Goal: Information Seeking & Learning: Learn about a topic

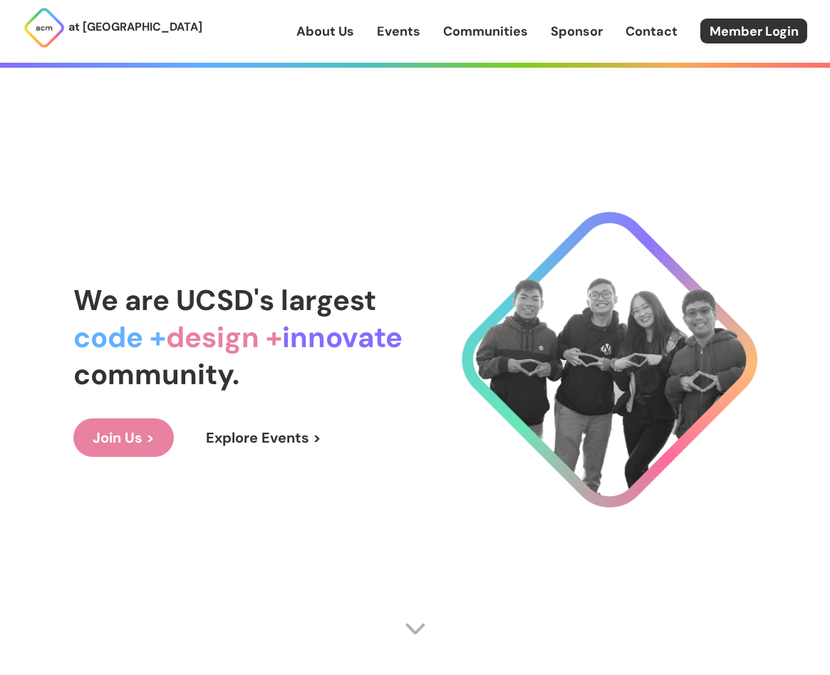
click at [393, 34] on link "Events" at bounding box center [398, 31] width 43 height 19
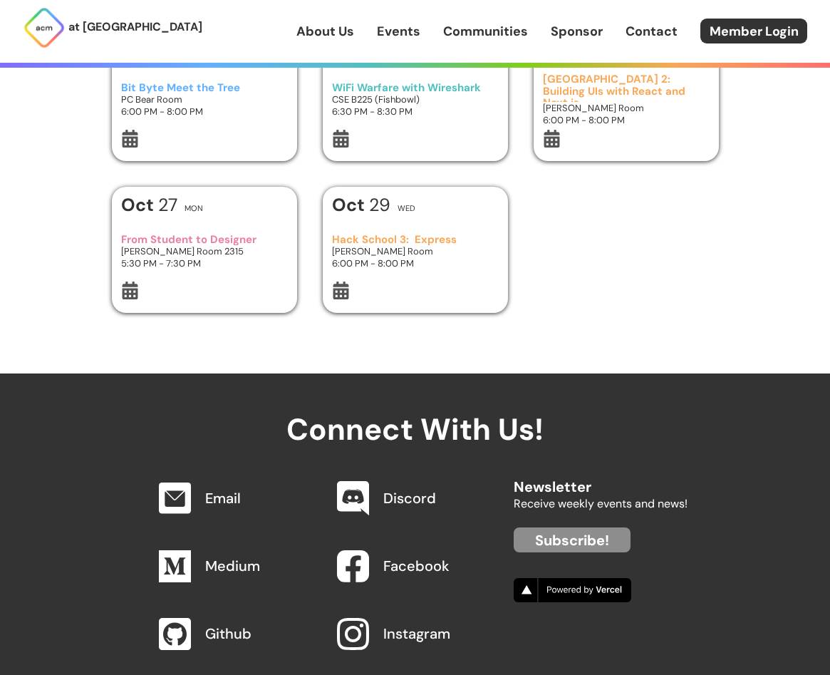
scroll to position [14, 0]
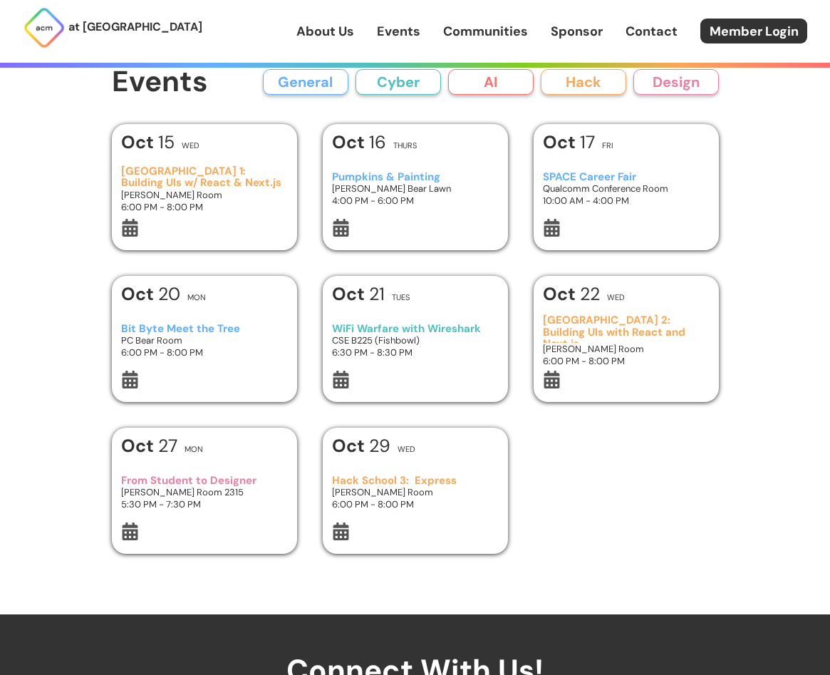
click at [219, 179] on h3 "[GEOGRAPHIC_DATA] 1: Building UIs w/ React & Next.js" at bounding box center [204, 177] width 166 height 24
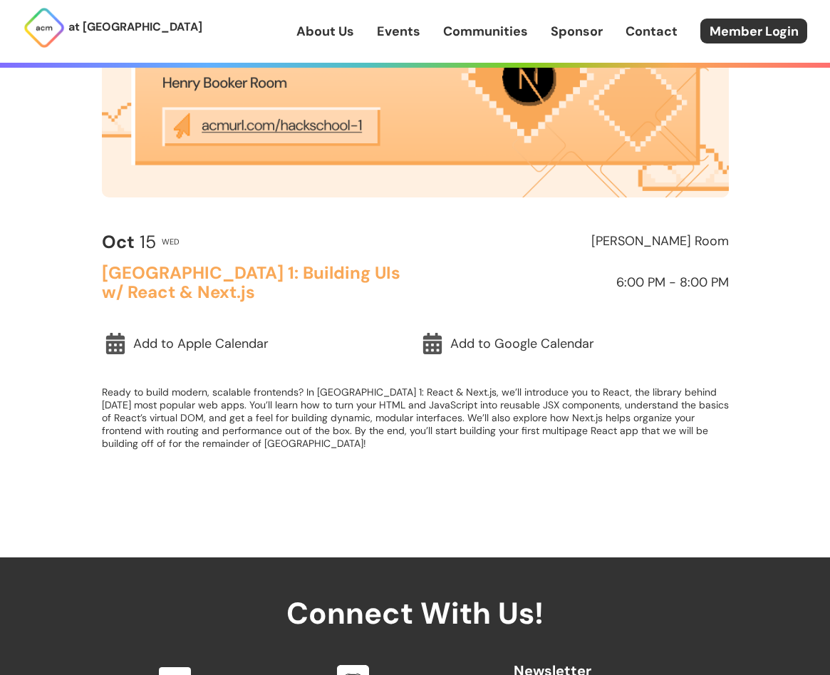
scroll to position [410, 0]
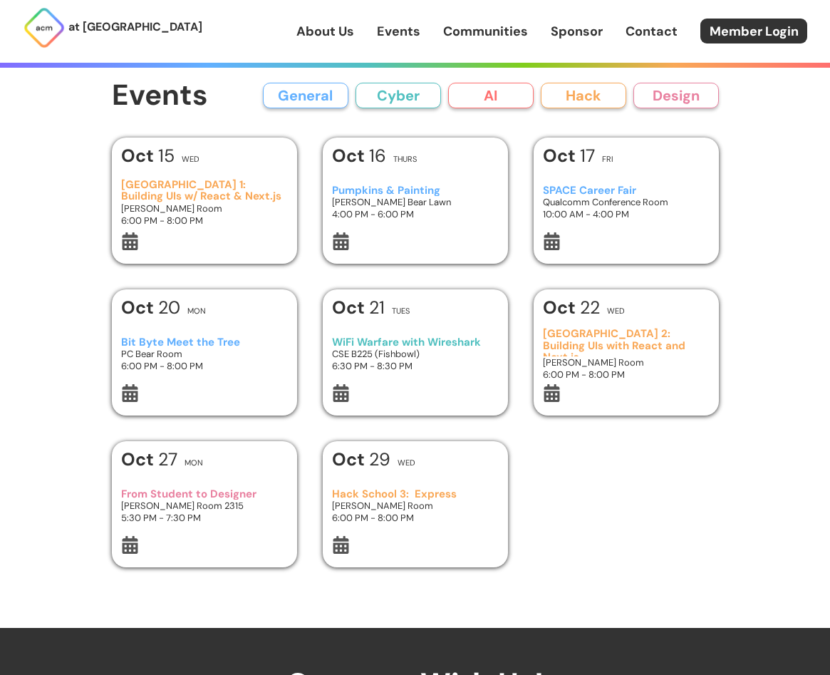
click at [602, 101] on button "Hack" at bounding box center [583, 96] width 85 height 26
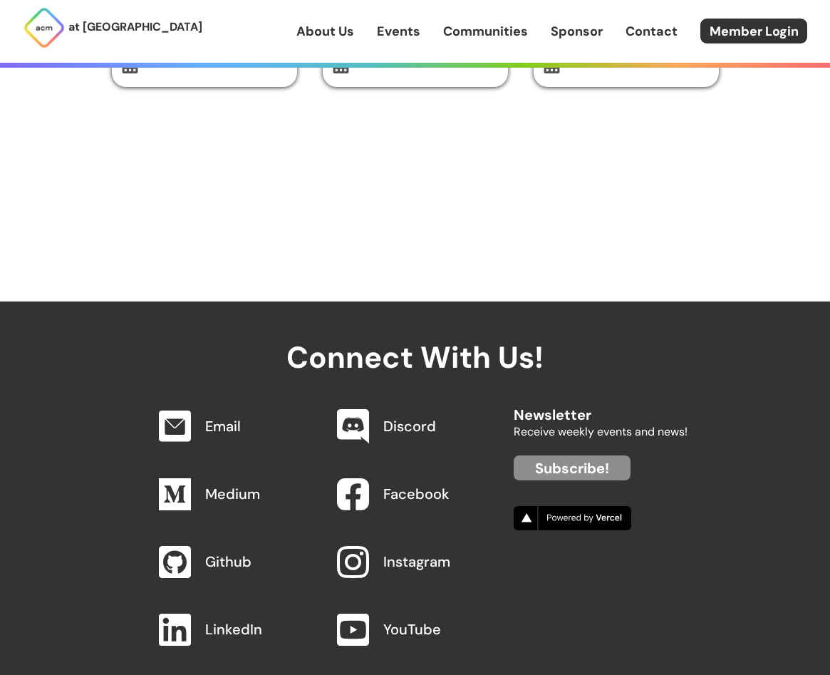
scroll to position [222, 0]
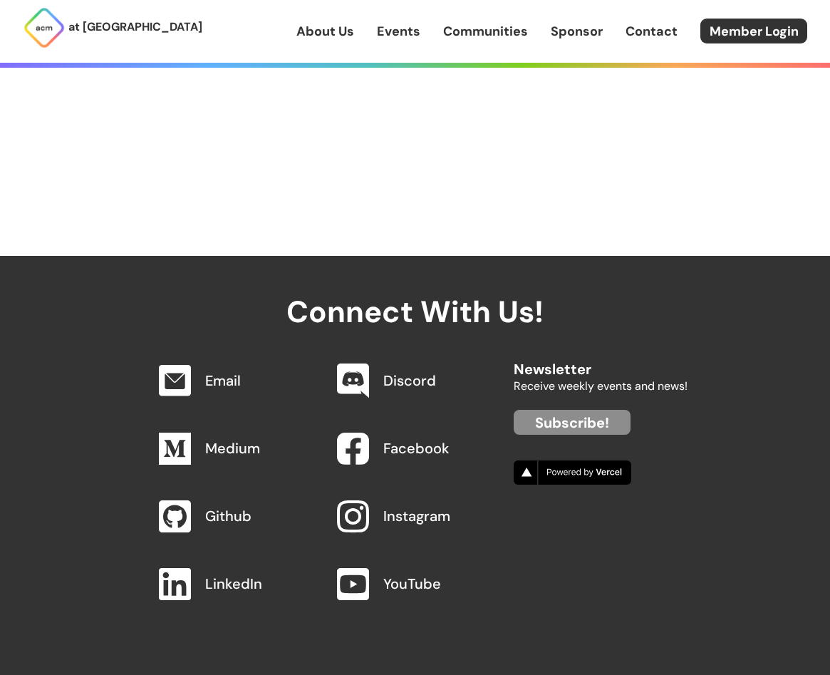
click at [412, 41] on div "About Us Events Communities Sponsor Contact Member Login" at bounding box center [562, 31] width 533 height 25
click at [411, 37] on link "Events" at bounding box center [398, 31] width 43 height 19
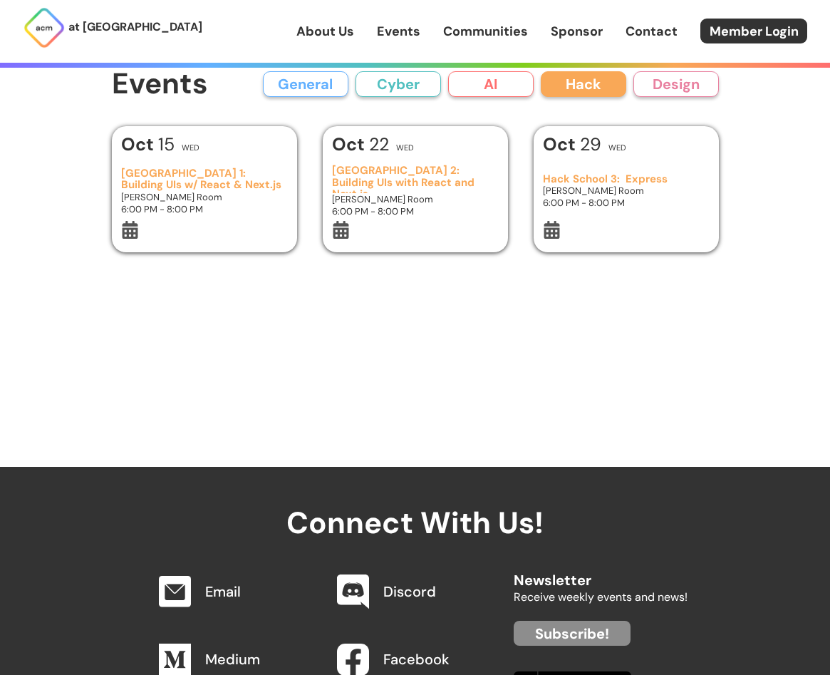
scroll to position [0, 0]
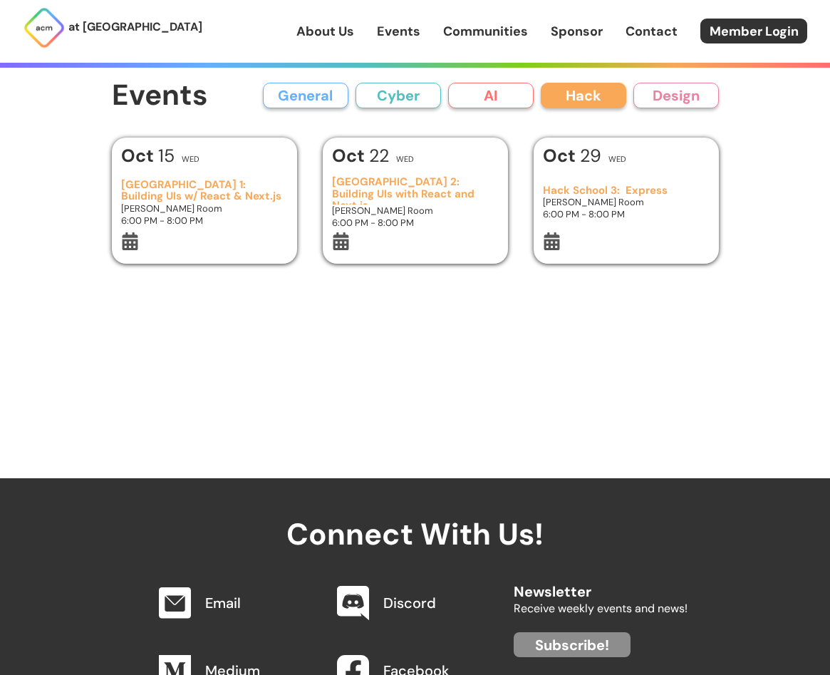
click at [489, 31] on link "Communities" at bounding box center [485, 31] width 85 height 19
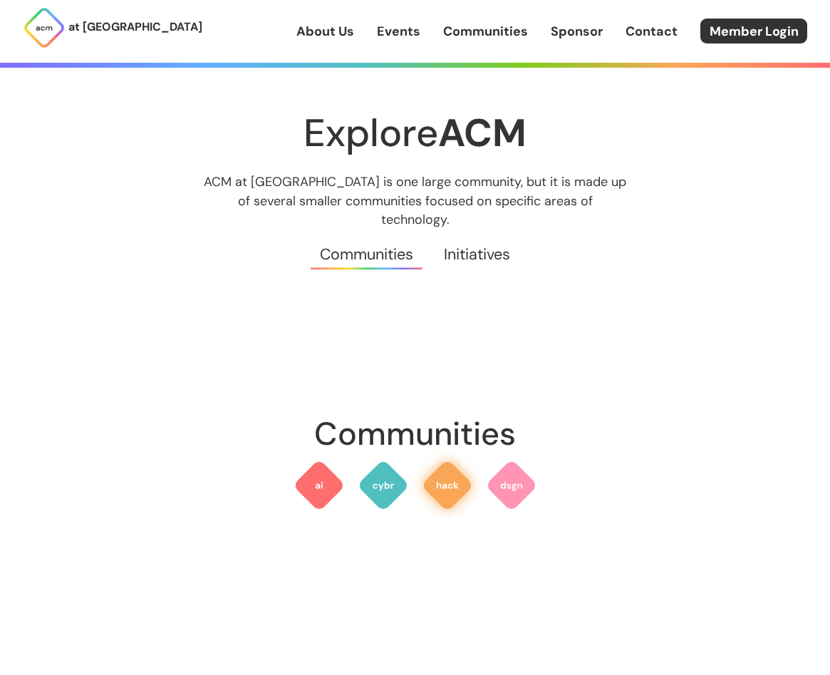
click at [457, 469] on img at bounding box center [447, 484] width 51 height 51
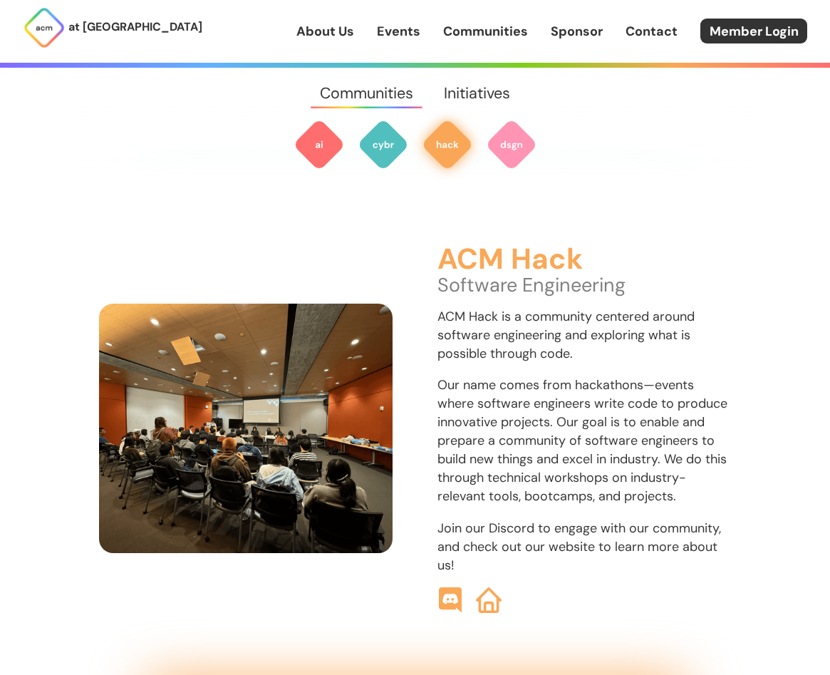
scroll to position [1638, 0]
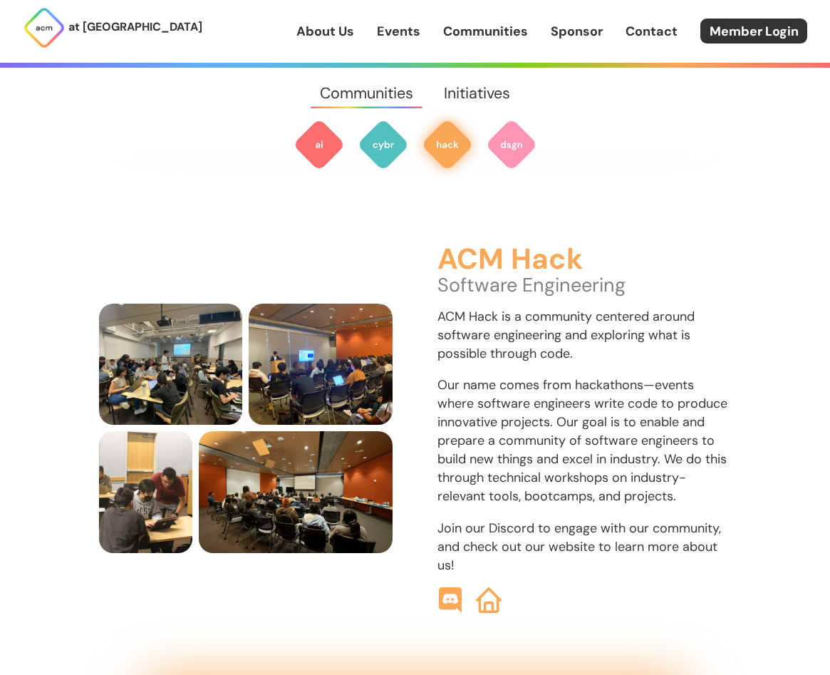
click at [592, 38] on link "Sponsor" at bounding box center [577, 31] width 52 height 19
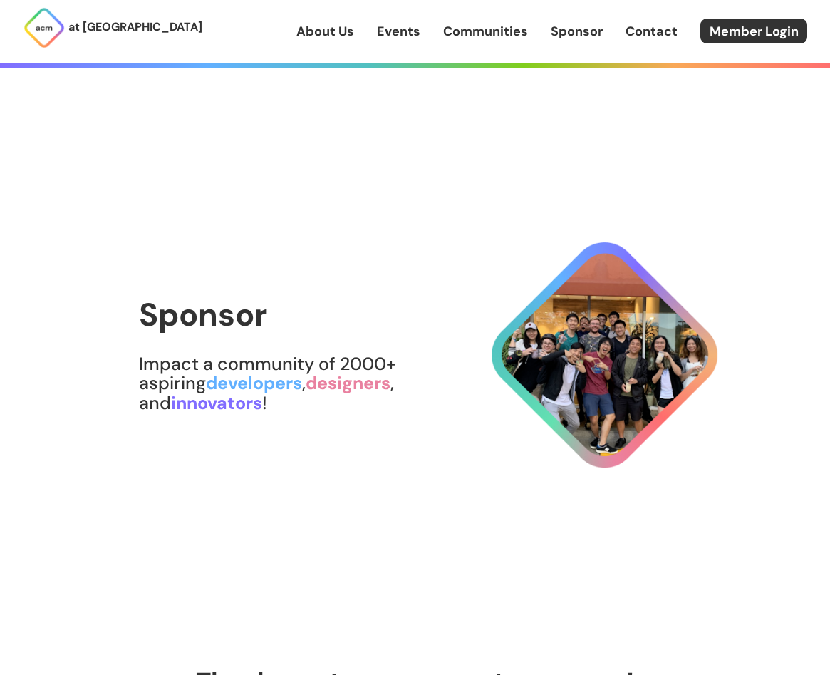
click at [639, 30] on link "Contact" at bounding box center [651, 31] width 52 height 19
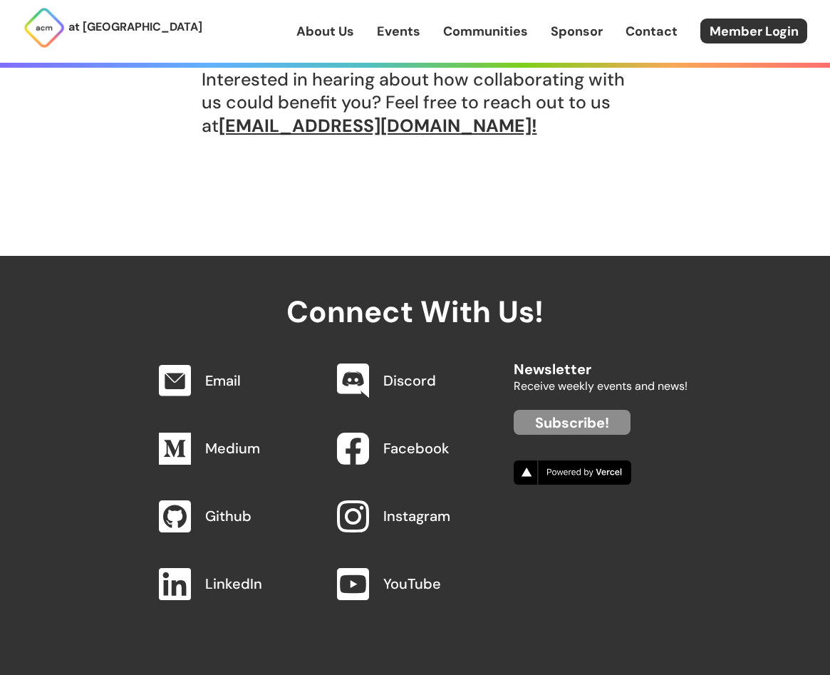
click at [339, 28] on link "About Us" at bounding box center [325, 31] width 58 height 19
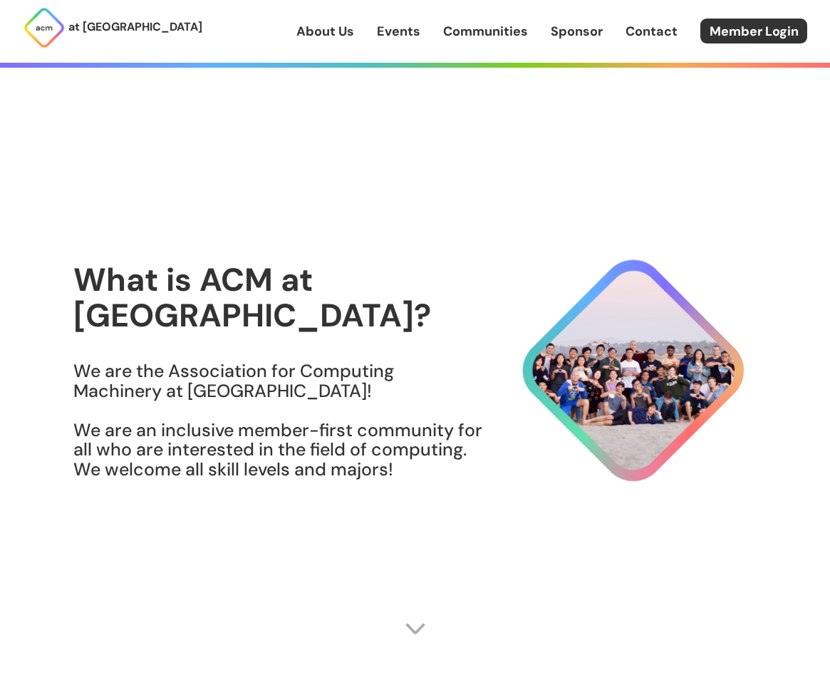
click at [381, 41] on div "About Us Events Communities Sponsor Contact Member Login" at bounding box center [562, 31] width 533 height 25
click at [383, 31] on link "Events" at bounding box center [398, 31] width 43 height 19
